Goal: Information Seeking & Learning: Learn about a topic

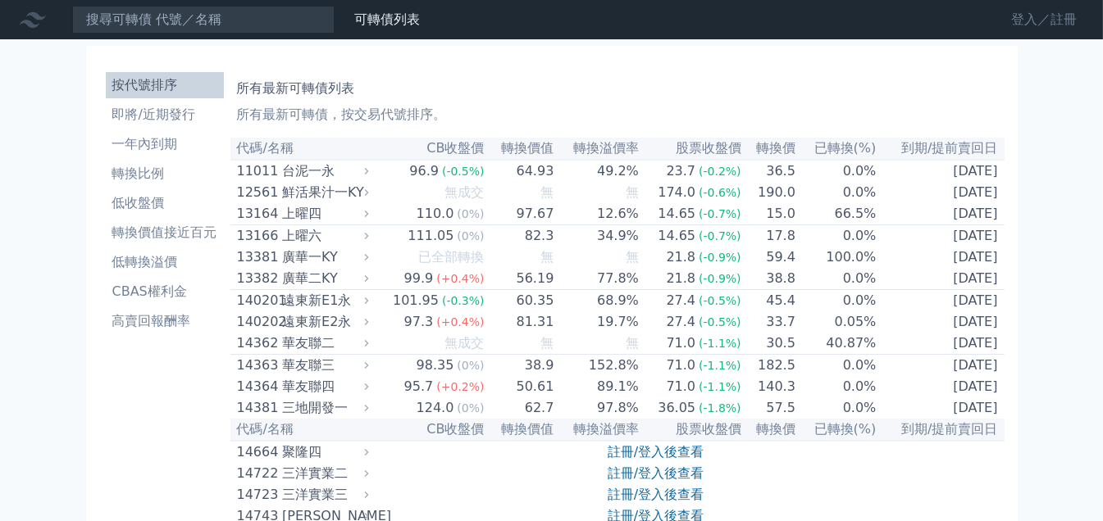
click at [1027, 21] on link "登入／註冊" at bounding box center [1044, 20] width 92 height 26
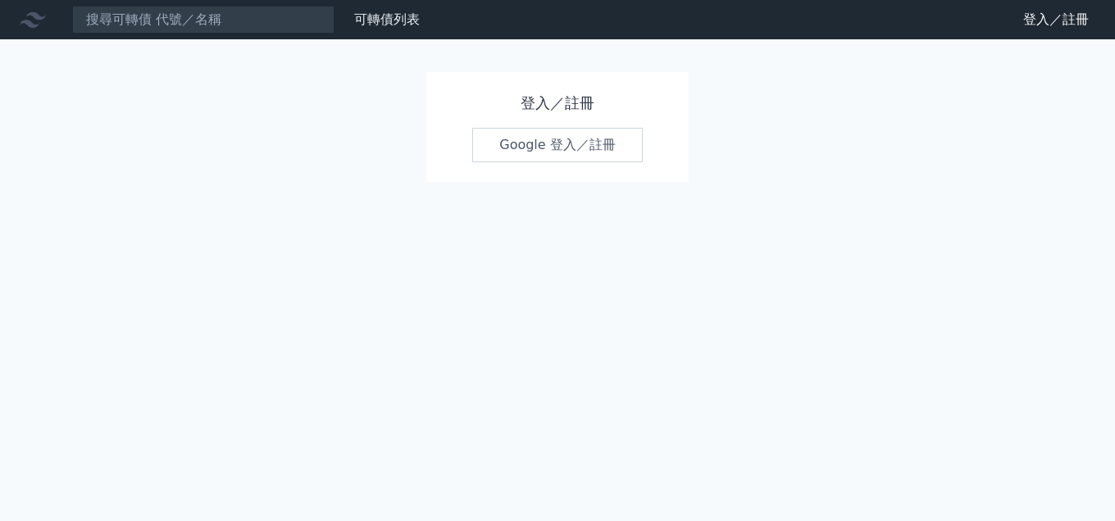
click at [552, 159] on link "Google 登入／註冊" at bounding box center [557, 145] width 171 height 34
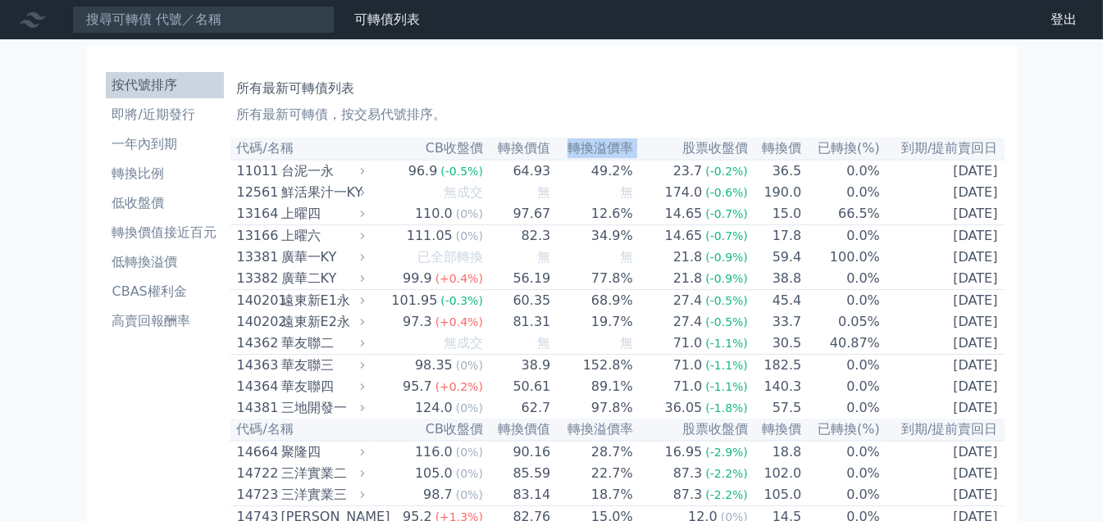
drag, startPoint x: 631, startPoint y: 147, endPoint x: 572, endPoint y: 145, distance: 59.0
click at [572, 145] on tr "代碼/名稱 CB收盤價 轉換價值 轉換溢價率 股票收盤價 轉換價 已轉換(%) 到期/提前賣回日" at bounding box center [617, 149] width 774 height 22
click at [607, 149] on th "轉換溢價率" at bounding box center [592, 149] width 82 height 22
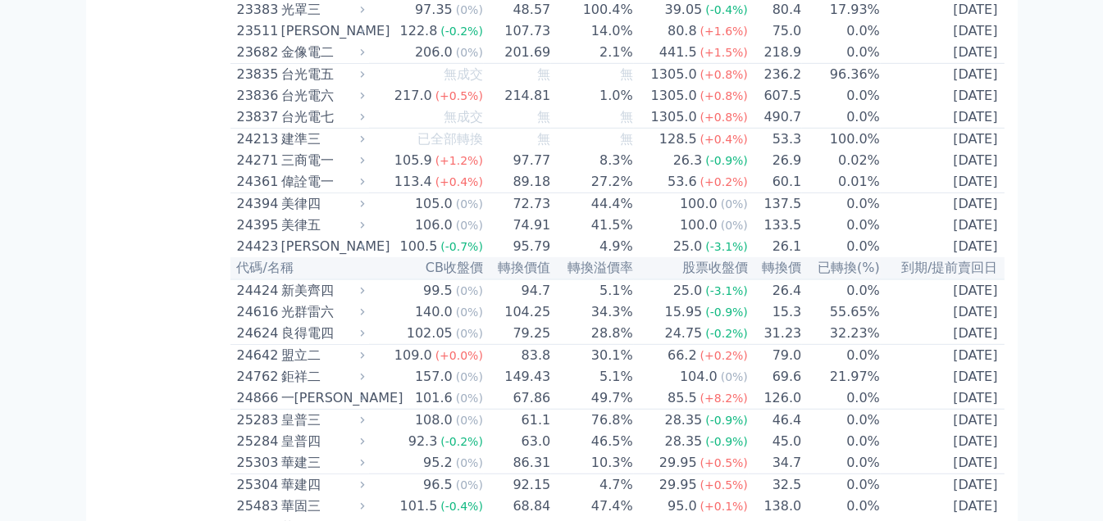
scroll to position [1312, 0]
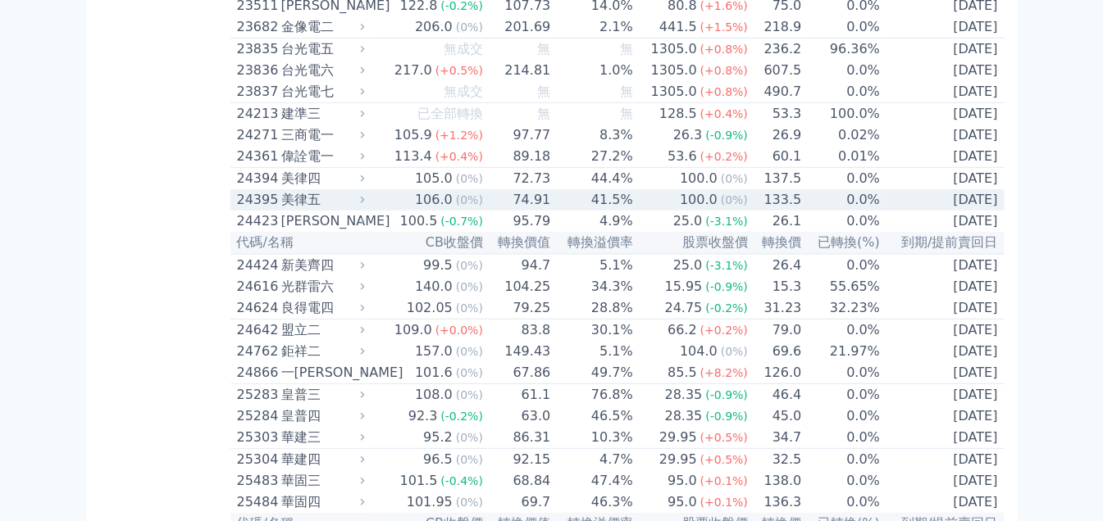
click at [300, 210] on div "美律五" at bounding box center [321, 200] width 80 height 20
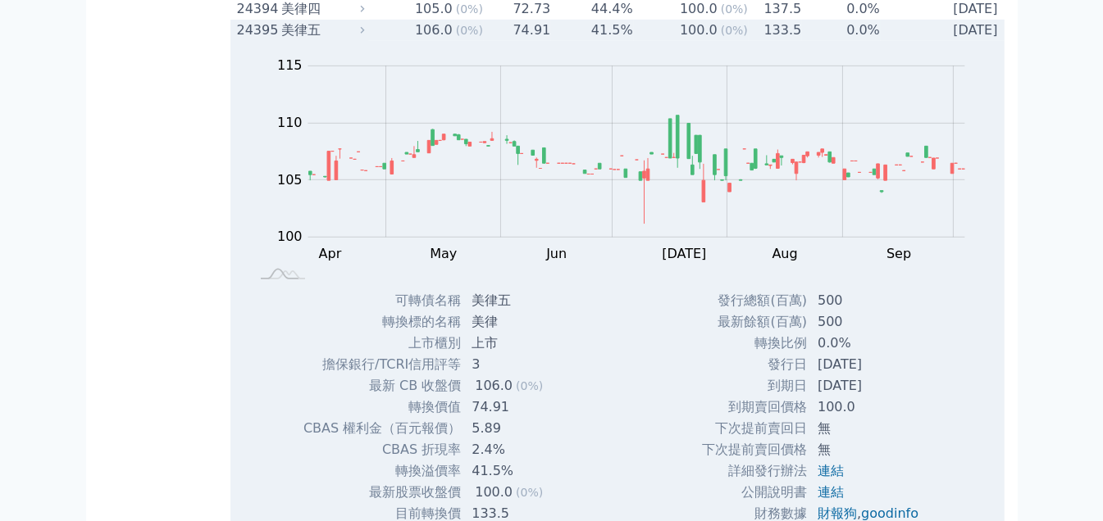
scroll to position [1476, 0]
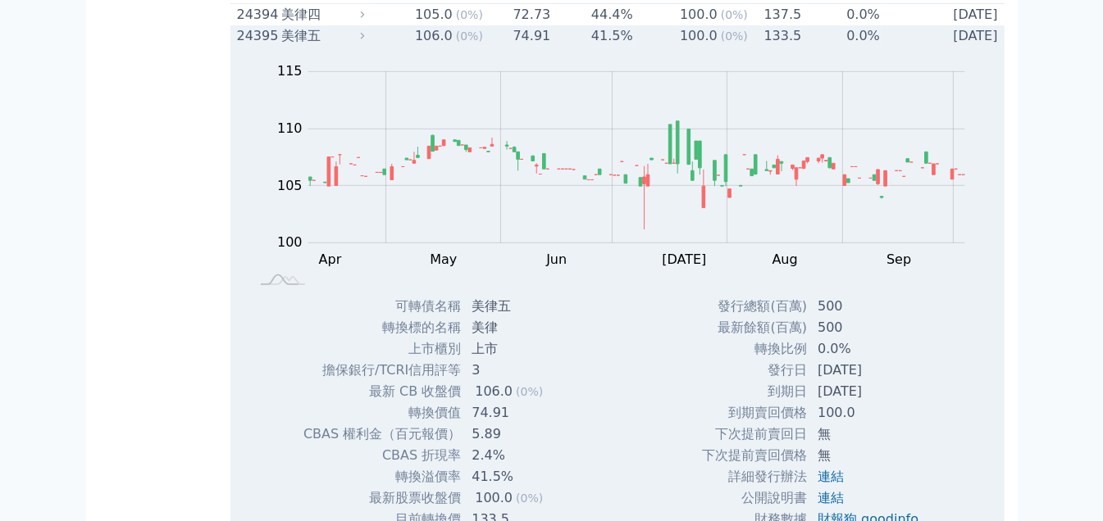
click at [320, 46] on div "美律五" at bounding box center [321, 36] width 80 height 20
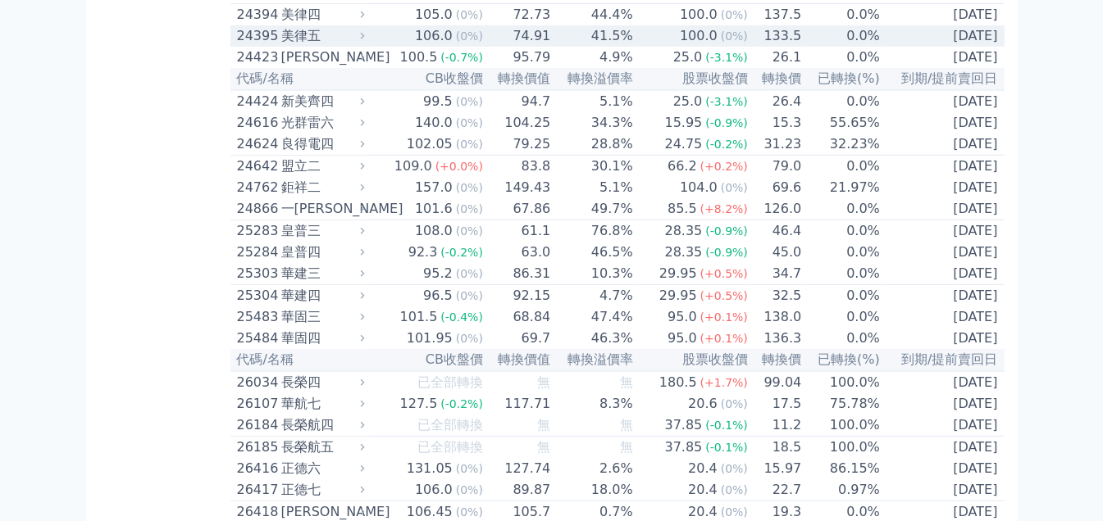
scroll to position [1558, 0]
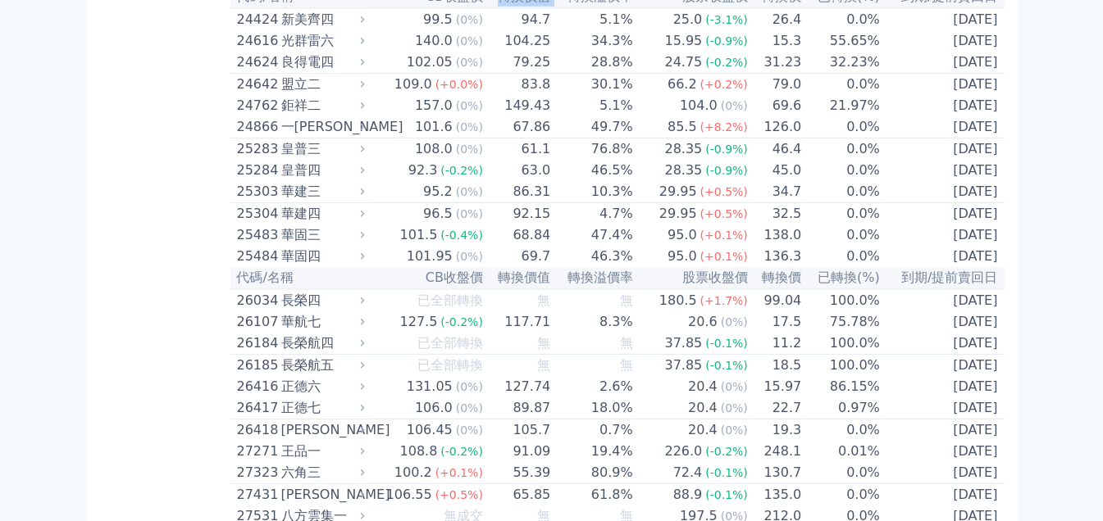
drag, startPoint x: 502, startPoint y: 93, endPoint x: 550, endPoint y: 95, distance: 48.4
copy tr "轉換價值"
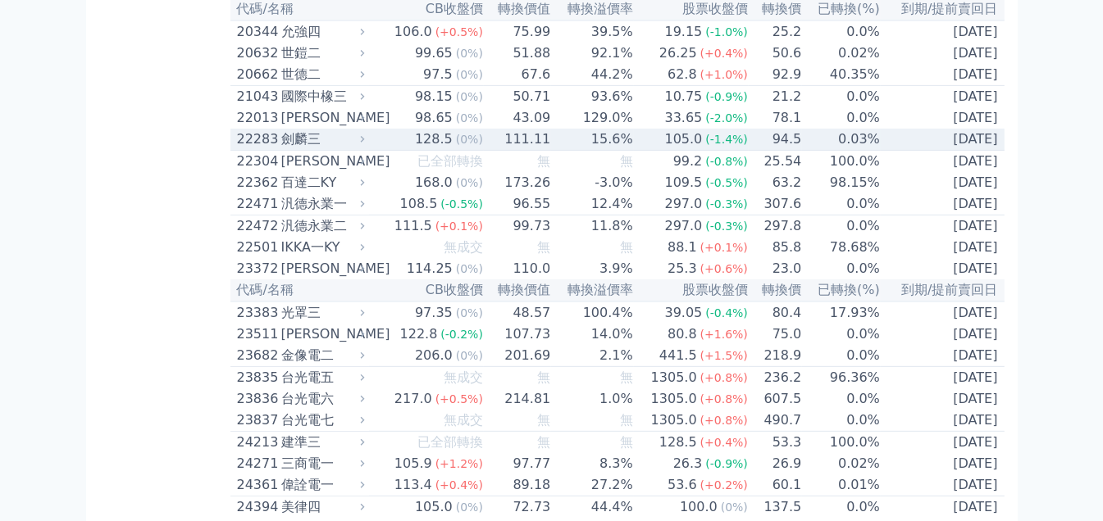
scroll to position [984, 0]
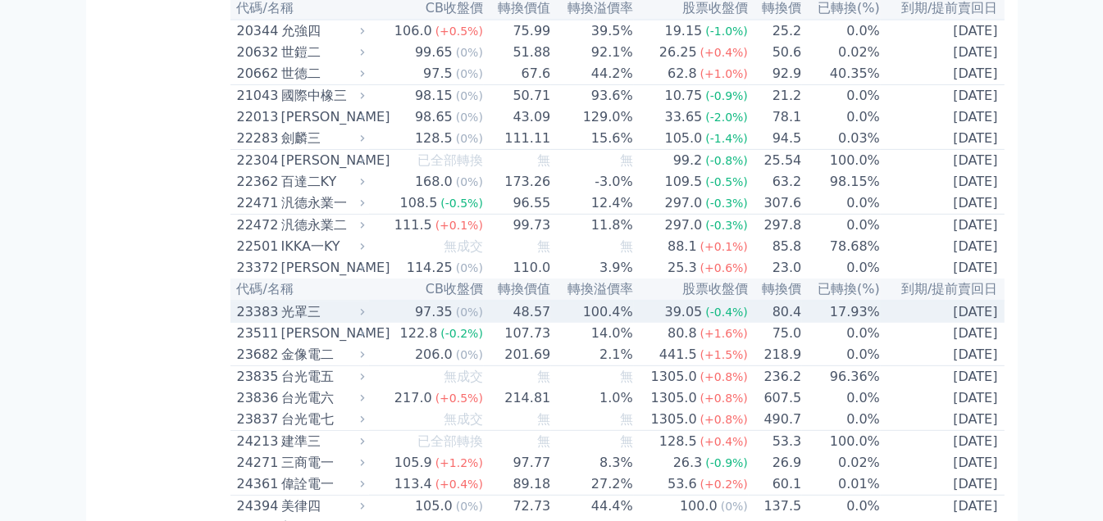
click at [737, 319] on span "(-0.4%)" at bounding box center [726, 312] width 43 height 13
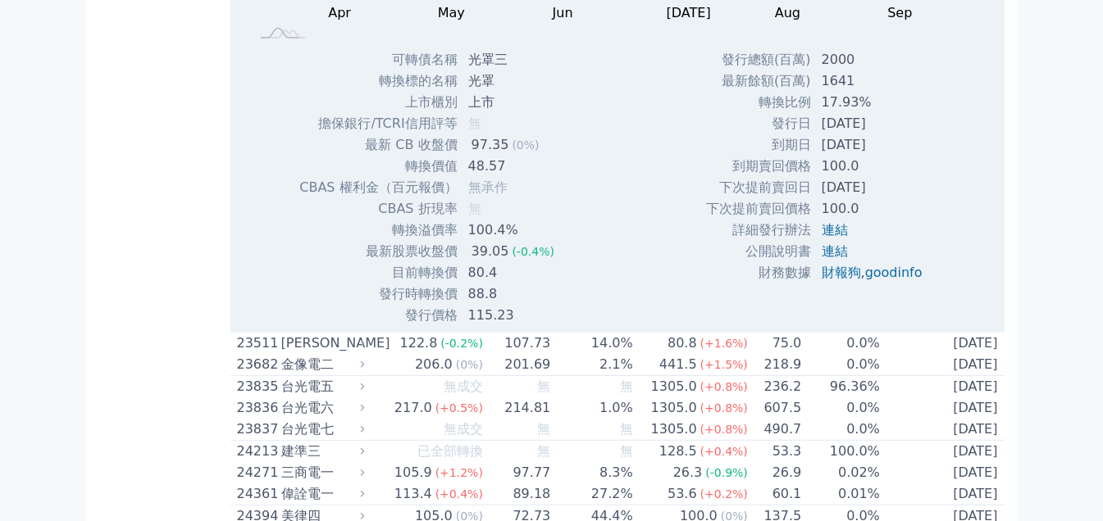
scroll to position [1558, 0]
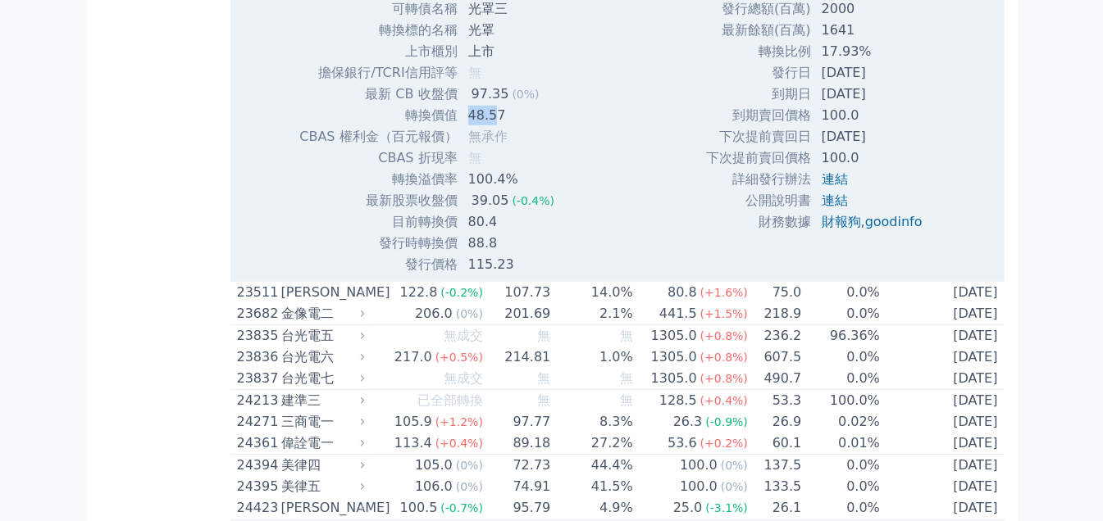
drag, startPoint x: 469, startPoint y: 197, endPoint x: 495, endPoint y: 200, distance: 26.4
click at [495, 126] on td "48.57" at bounding box center [512, 115] width 109 height 21
